Goal: Information Seeking & Learning: Learn about a topic

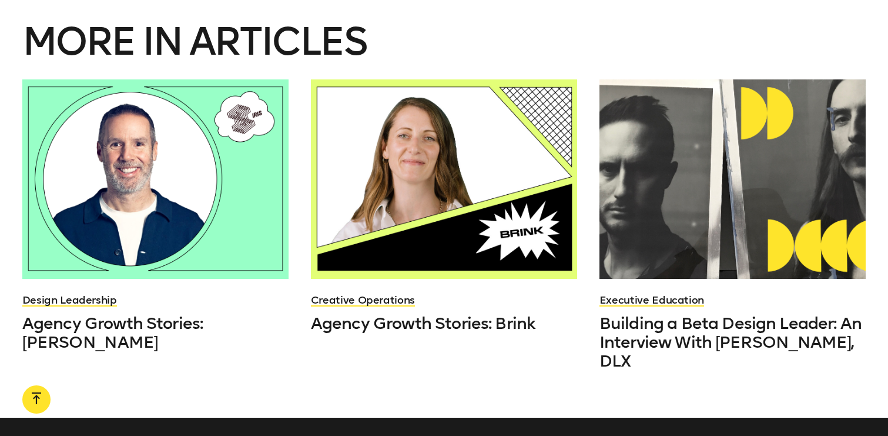
scroll to position [2271, 0]
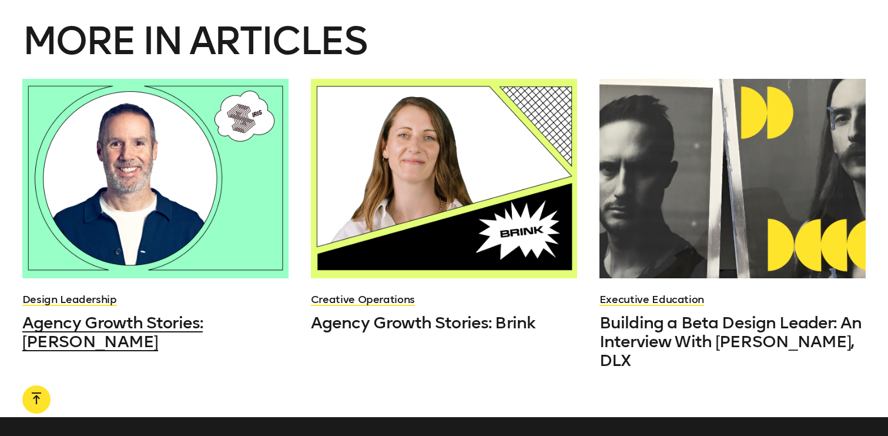
click at [123, 313] on span "Agency Growth Stories: [PERSON_NAME]" at bounding box center [112, 332] width 181 height 38
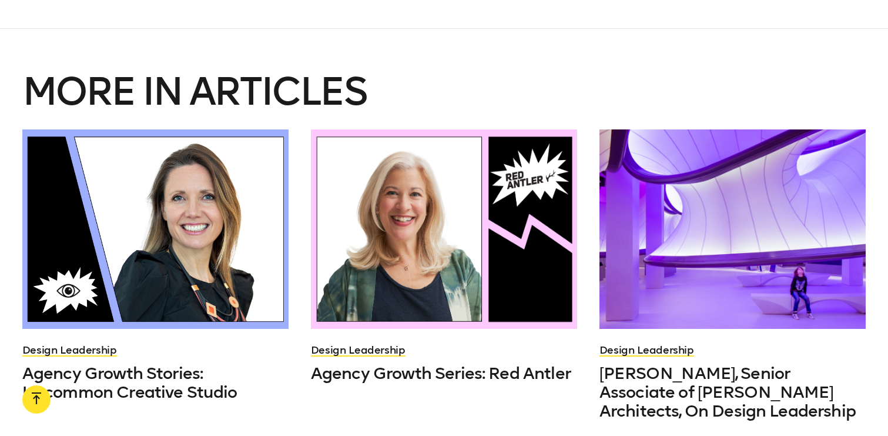
scroll to position [2216, 0]
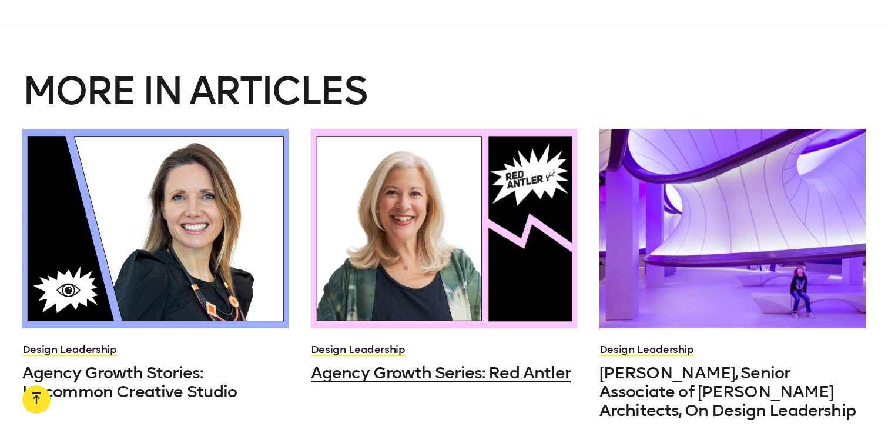
click at [384, 363] on span "Agency Growth Series: Red Antler" at bounding box center [441, 372] width 260 height 19
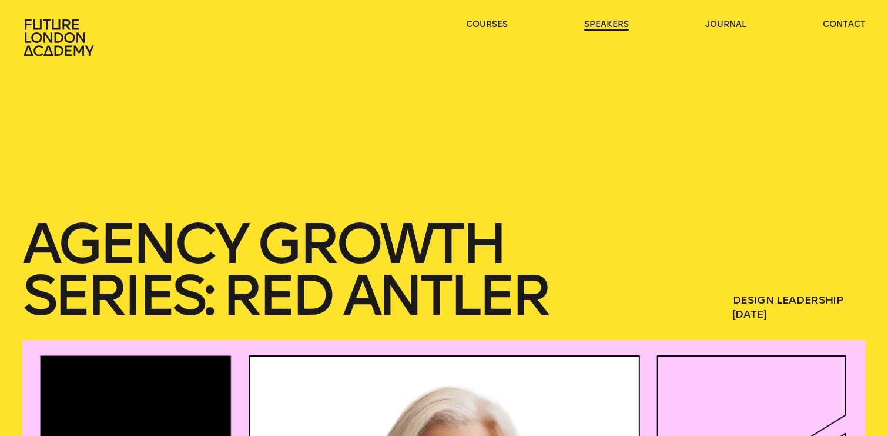
click at [618, 25] on link "speakers" at bounding box center [606, 25] width 45 height 12
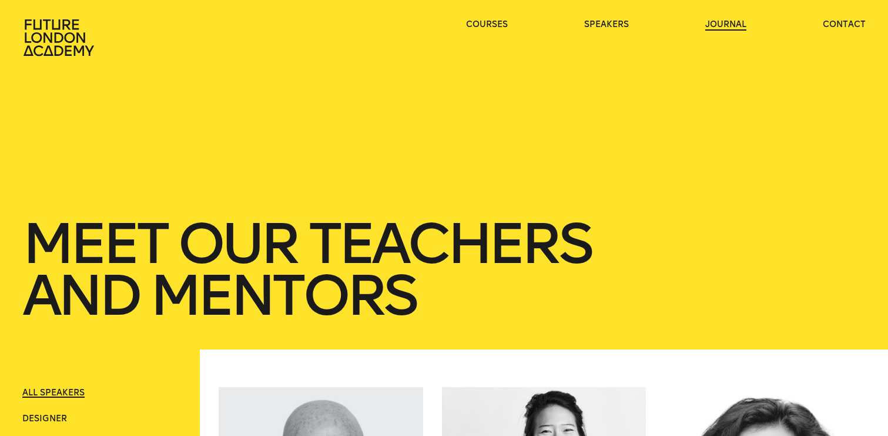
click at [725, 28] on link "journal" at bounding box center [725, 25] width 41 height 12
click at [726, 25] on link "journal" at bounding box center [725, 25] width 41 height 12
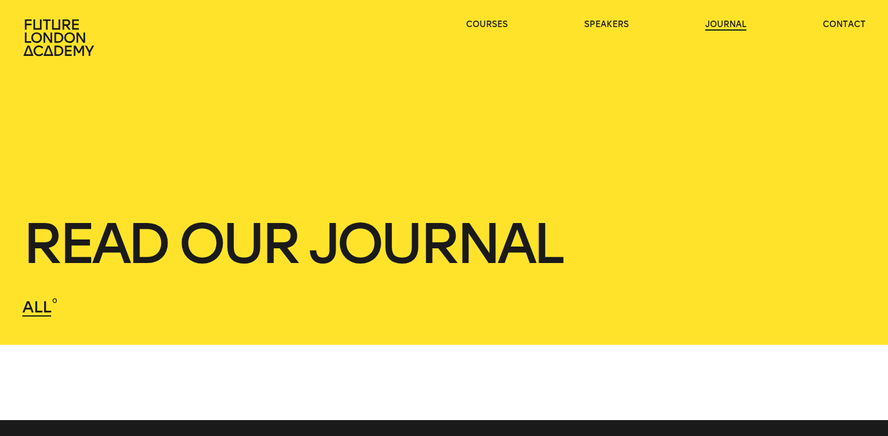
click at [735, 21] on link "journal" at bounding box center [725, 25] width 41 height 12
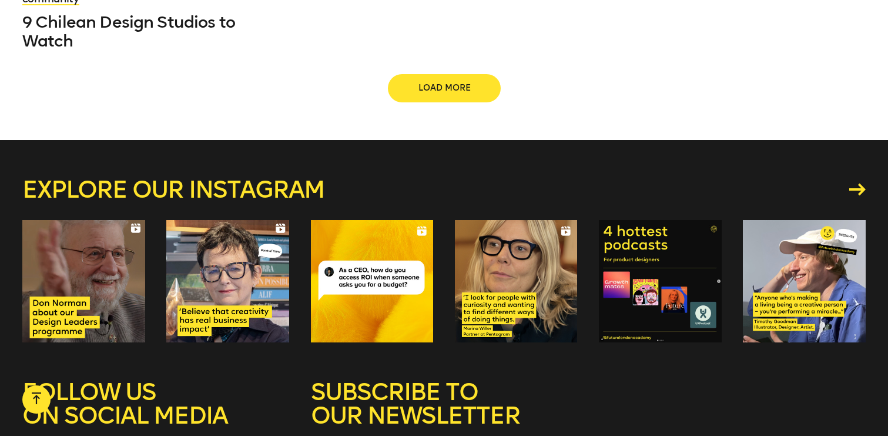
scroll to position [1598, 0]
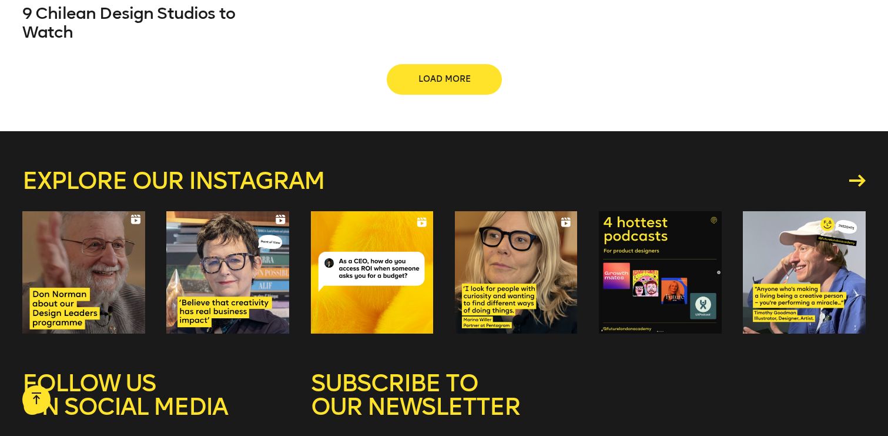
click at [448, 73] on span "Load more" at bounding box center [444, 79] width 75 height 12
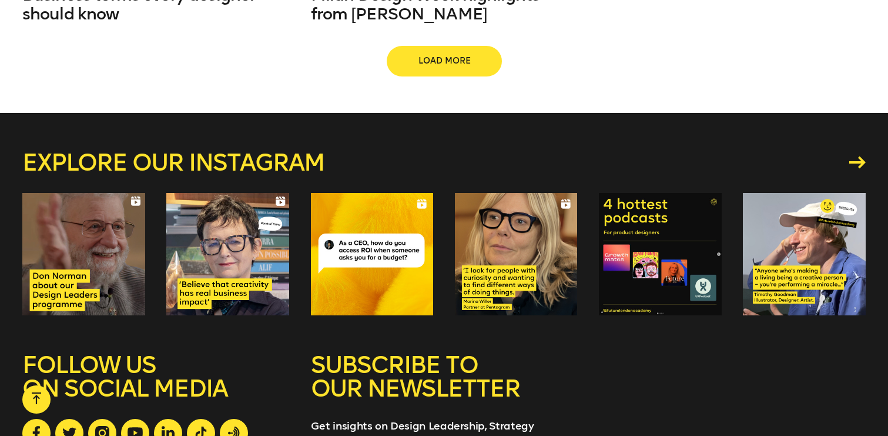
click at [449, 55] on span "Load more" at bounding box center [444, 61] width 75 height 12
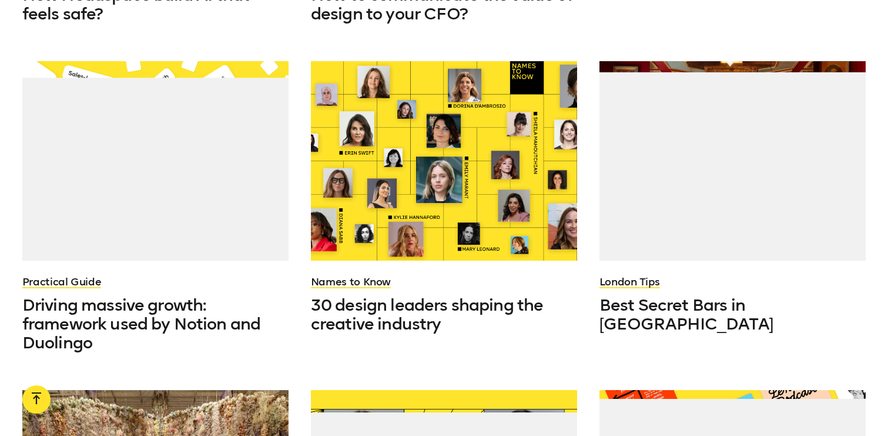
scroll to position [2877, 0]
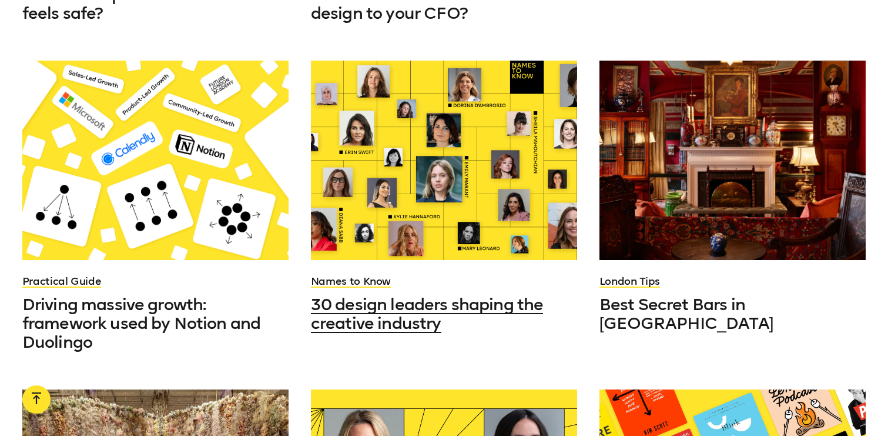
click at [408, 294] on span "30 design leaders shaping the creative industry" at bounding box center [427, 313] width 233 height 38
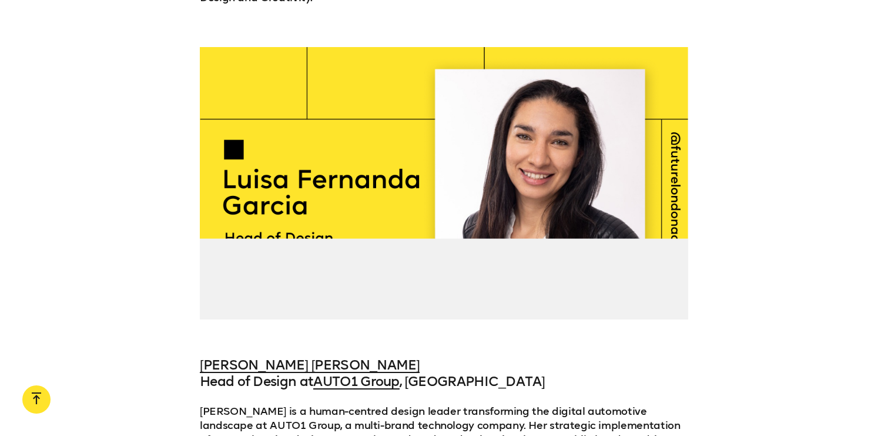
scroll to position [9903, 0]
